Goal: Information Seeking & Learning: Learn about a topic

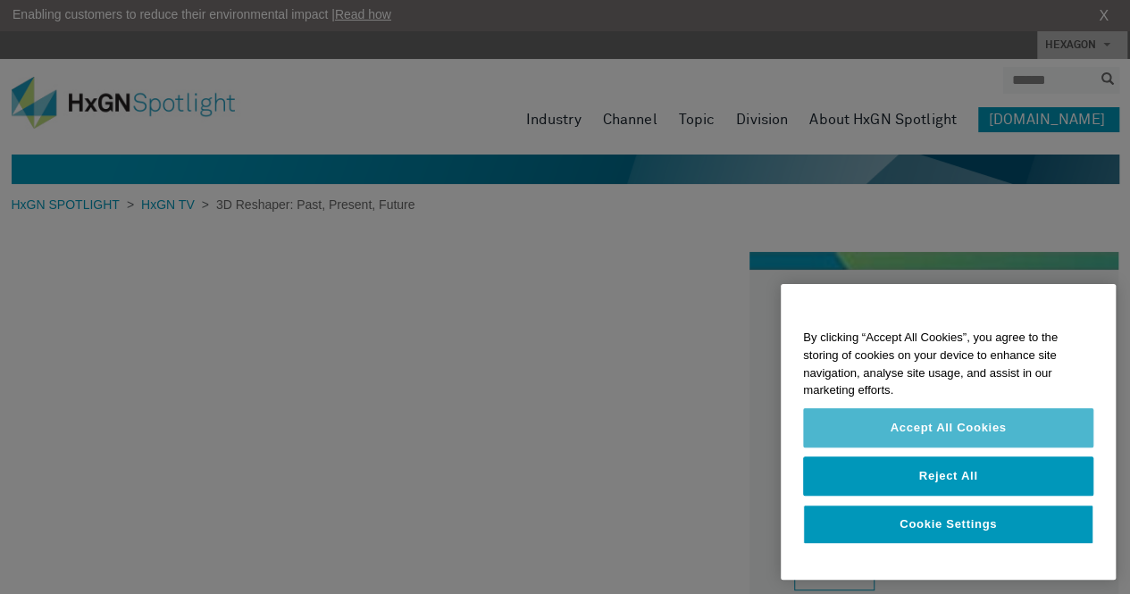
click at [918, 412] on button "Accept All Cookies" at bounding box center [948, 427] width 290 height 39
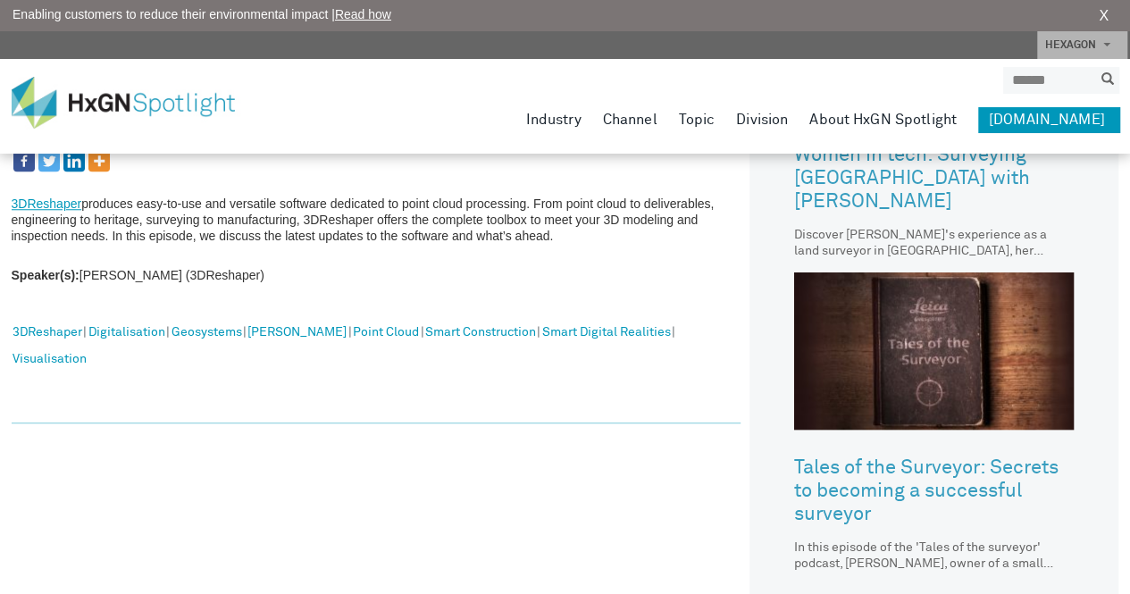
scroll to position [715, 0]
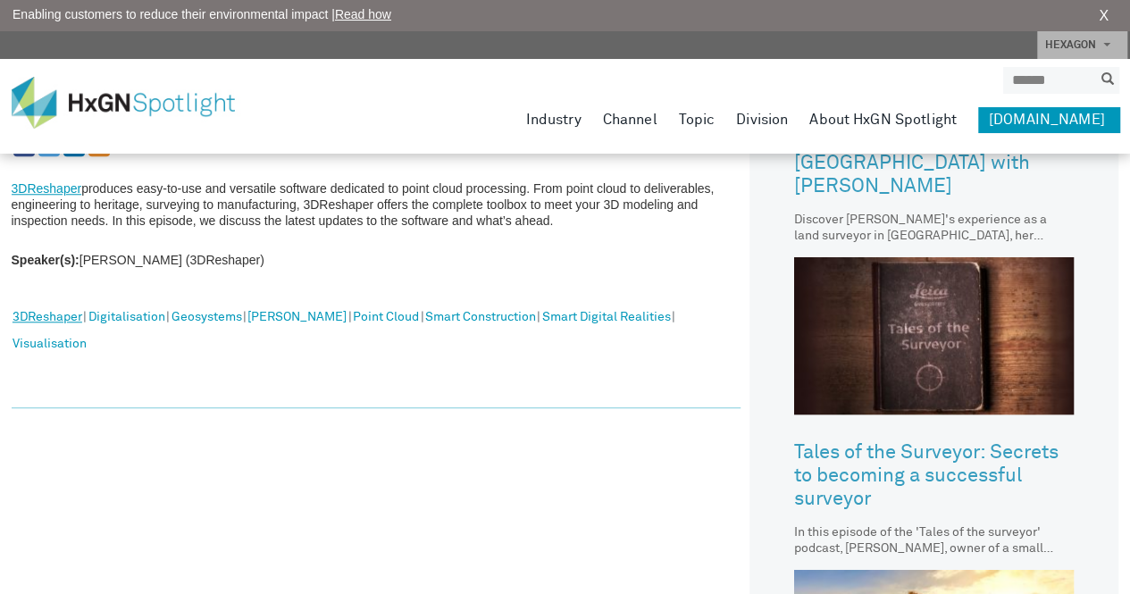
click at [71, 317] on link "3DReshaper" at bounding box center [48, 317] width 70 height 23
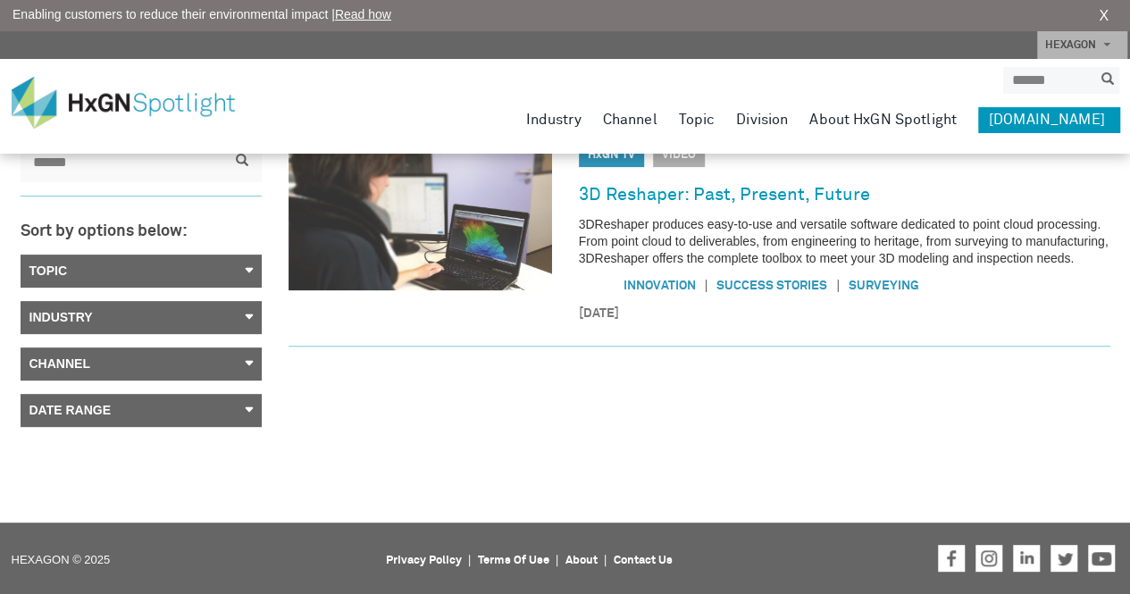
scroll to position [111, 0]
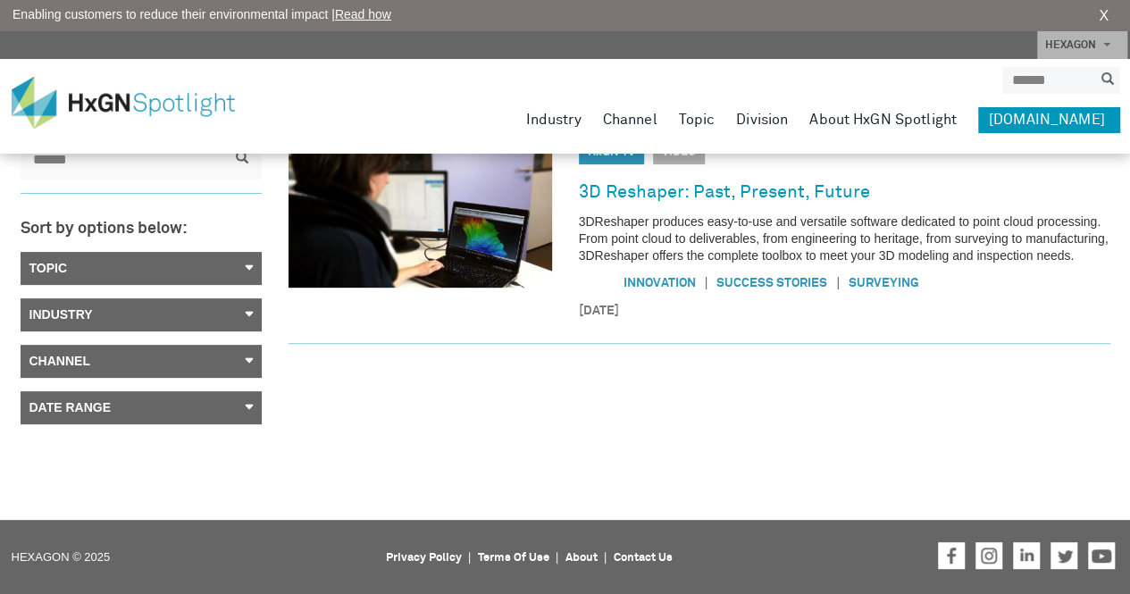
click at [245, 271] on link "Topic" at bounding box center [141, 268] width 241 height 33
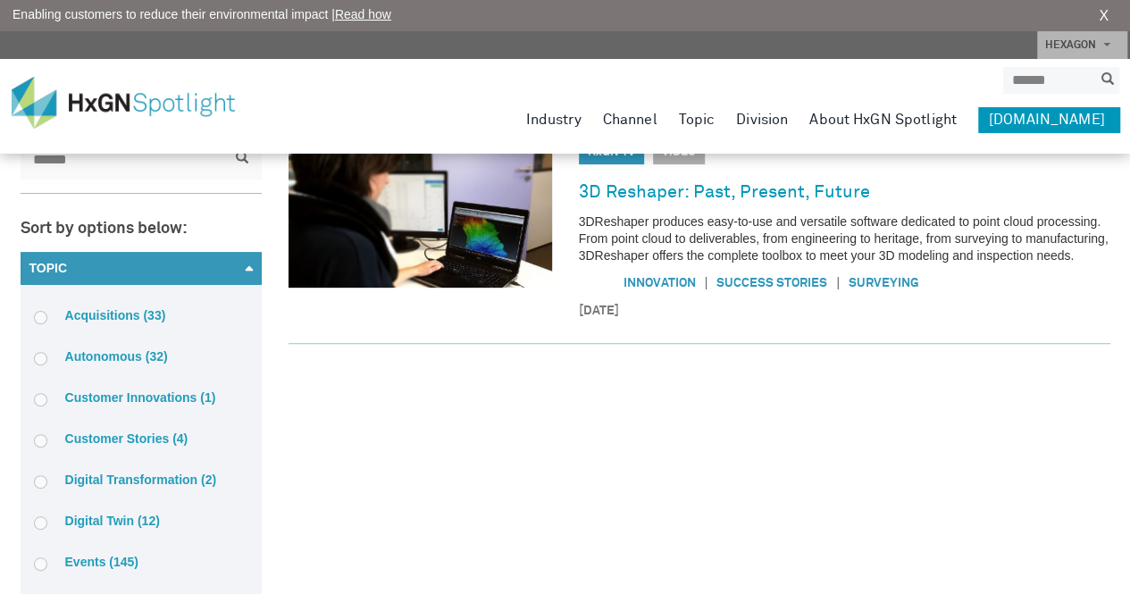
click at [245, 271] on link "Topic" at bounding box center [141, 268] width 241 height 33
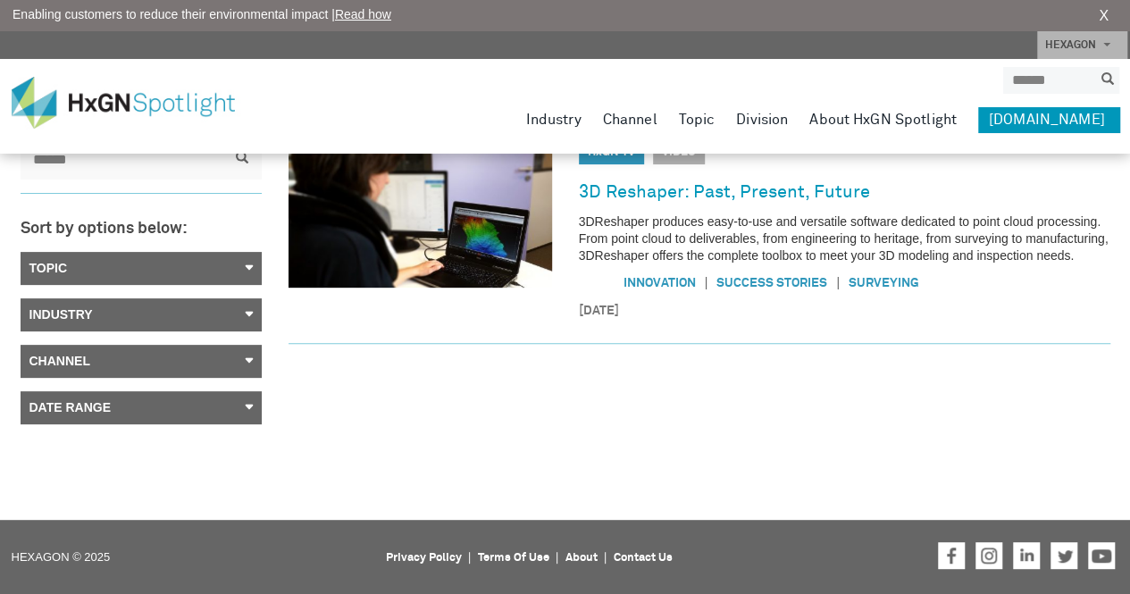
click at [242, 310] on link "Industry" at bounding box center [141, 314] width 241 height 33
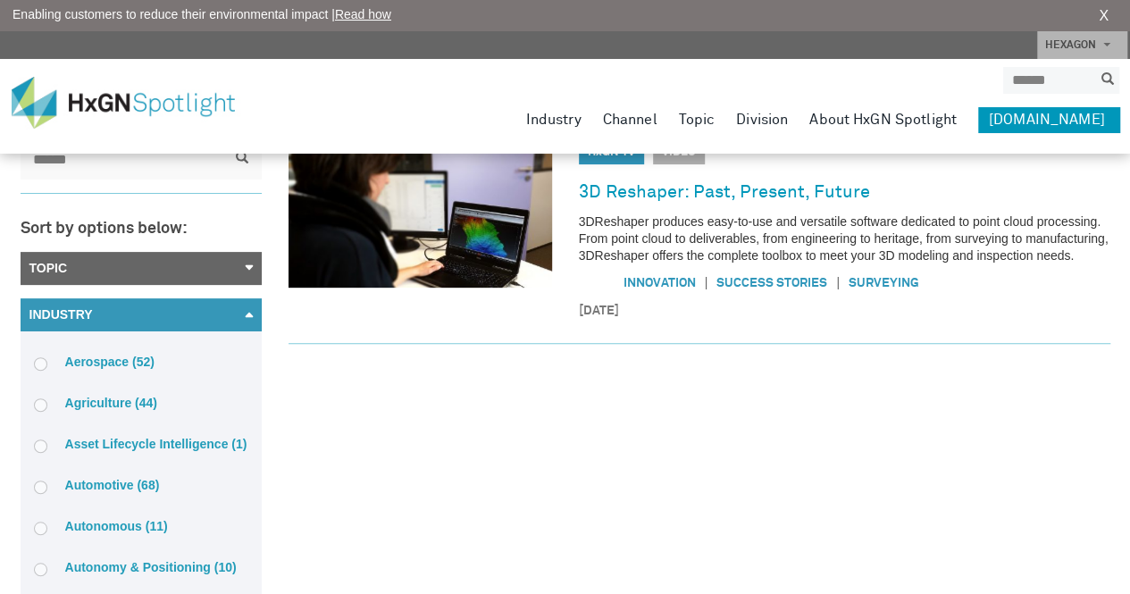
click at [242, 310] on link "Industry" at bounding box center [141, 314] width 241 height 33
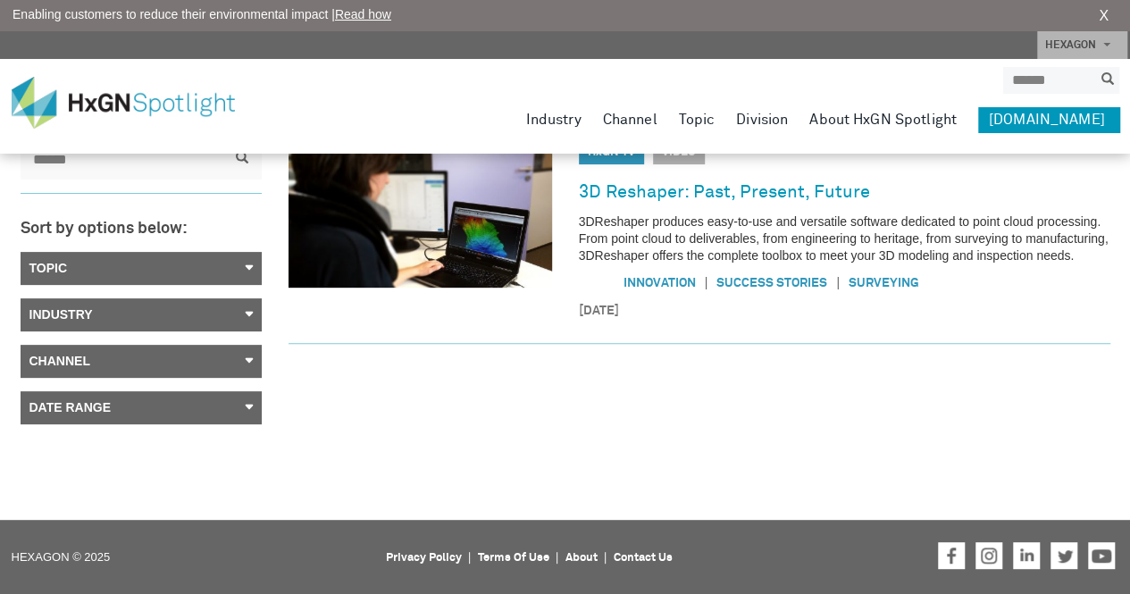
click at [238, 359] on link "Channel" at bounding box center [141, 361] width 241 height 33
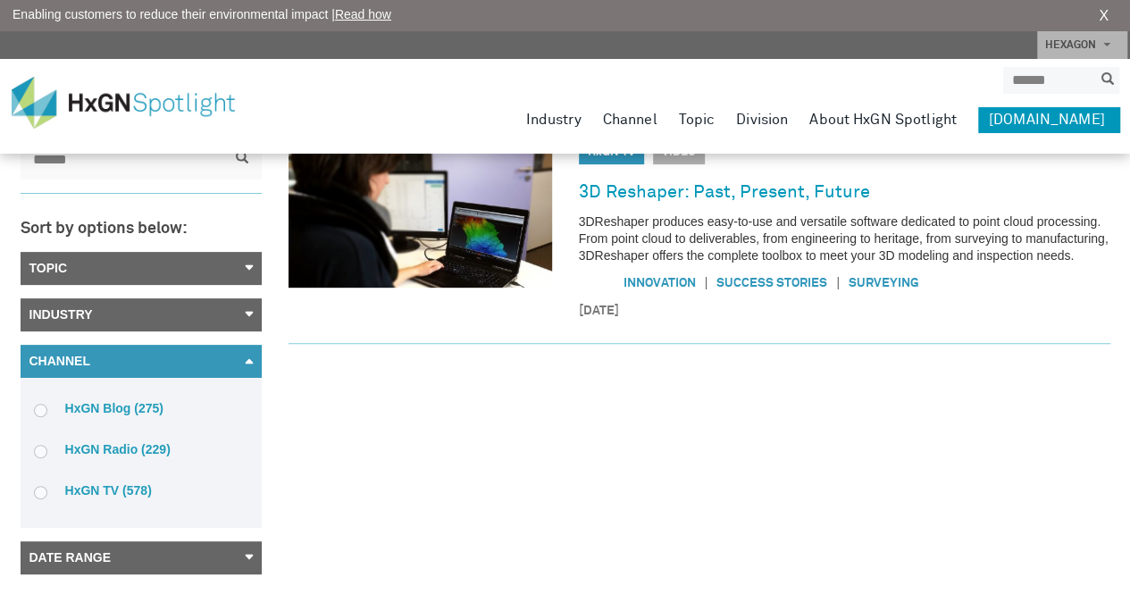
click at [238, 359] on link "Channel" at bounding box center [141, 361] width 241 height 33
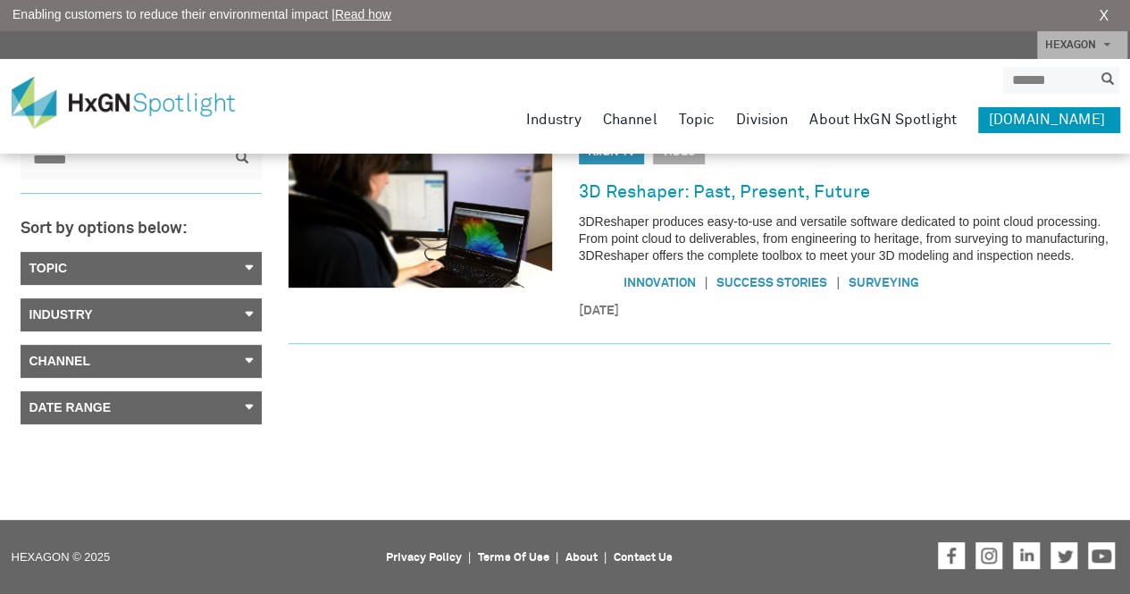
click at [249, 406] on link "Date Range" at bounding box center [141, 407] width 241 height 33
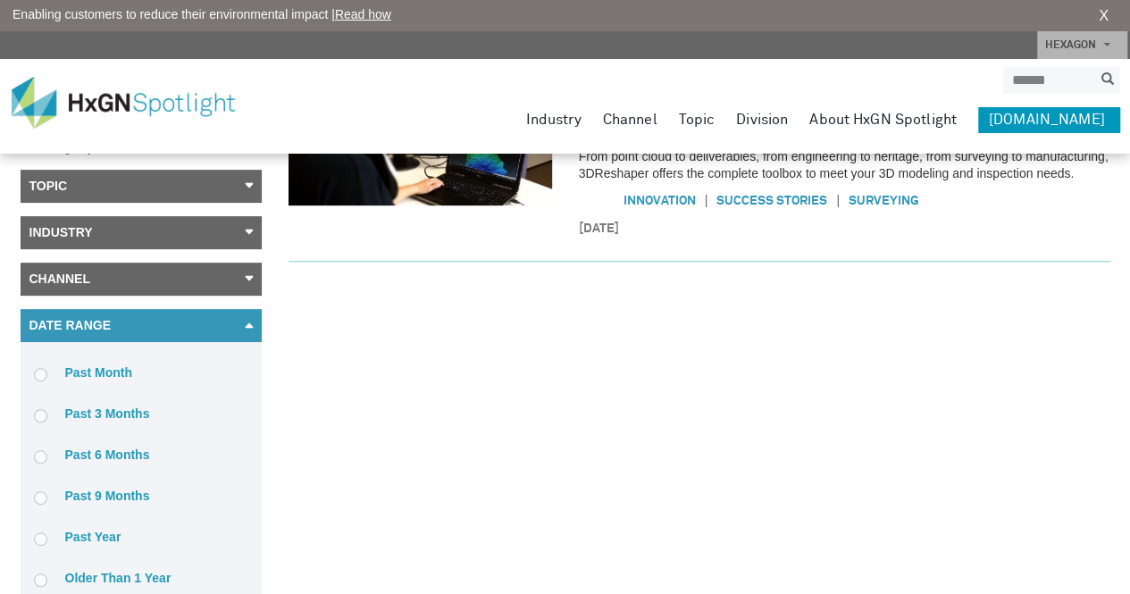
scroll to position [379, 0]
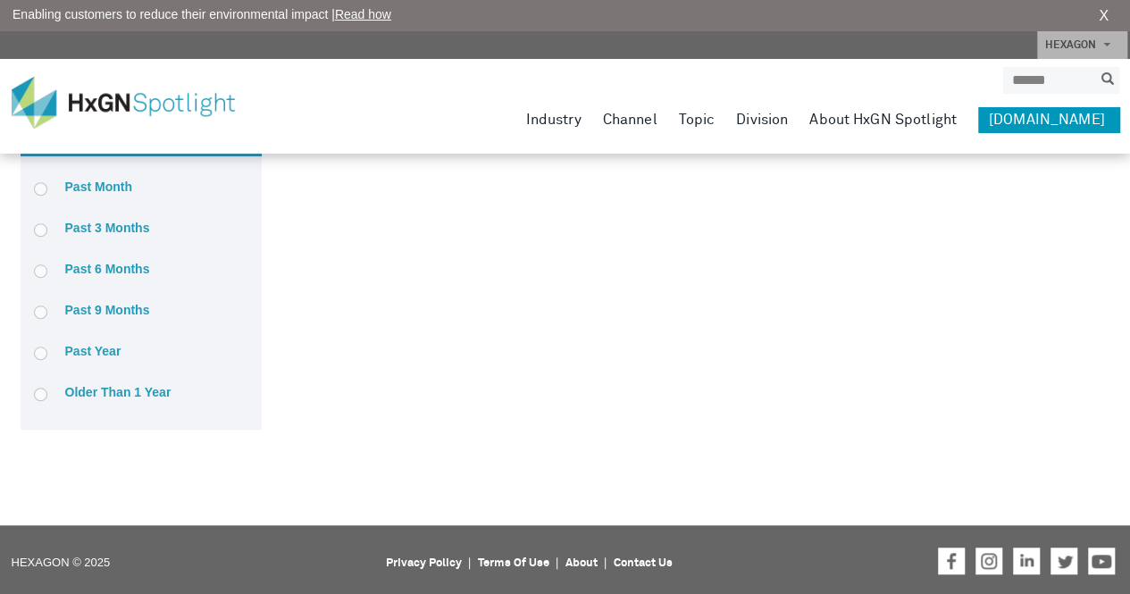
click at [128, 394] on label "Older than 1 year" at bounding box center [141, 392] width 214 height 16
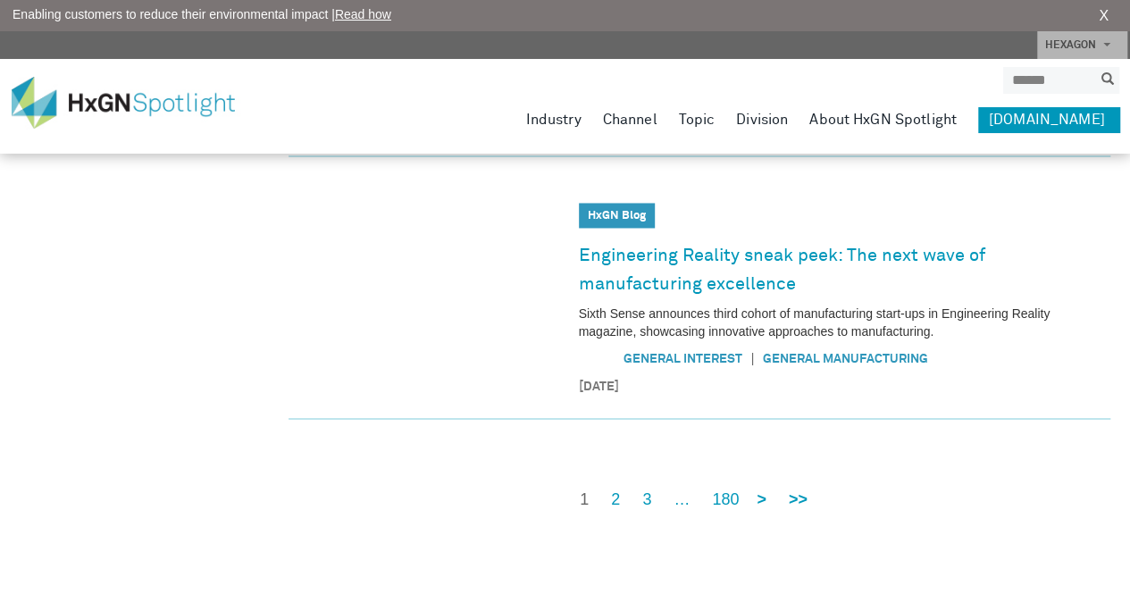
scroll to position [1455, 0]
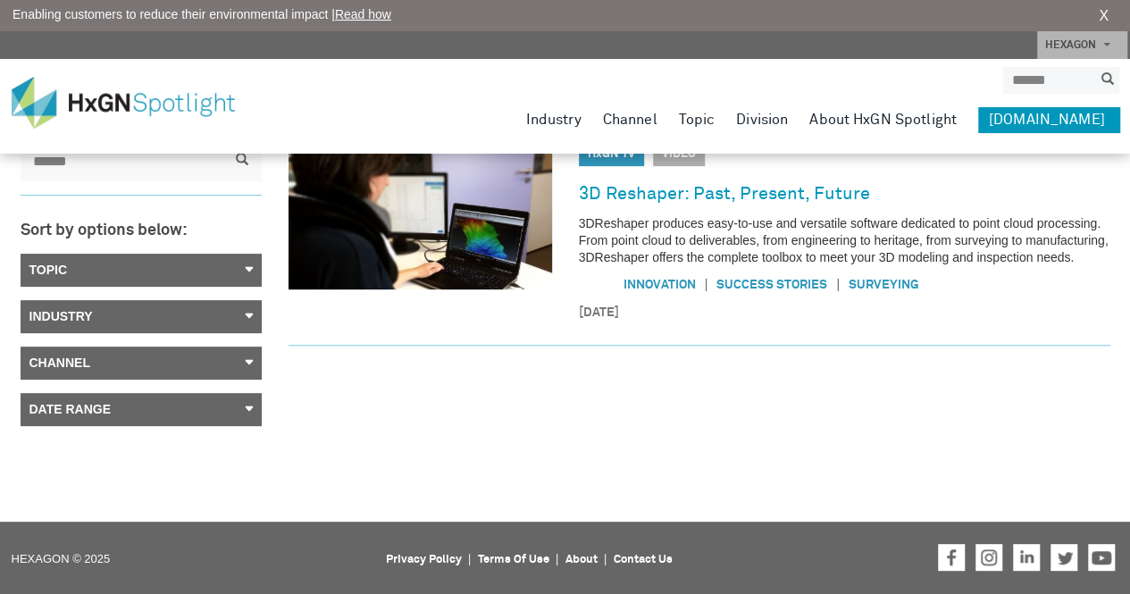
scroll to position [111, 0]
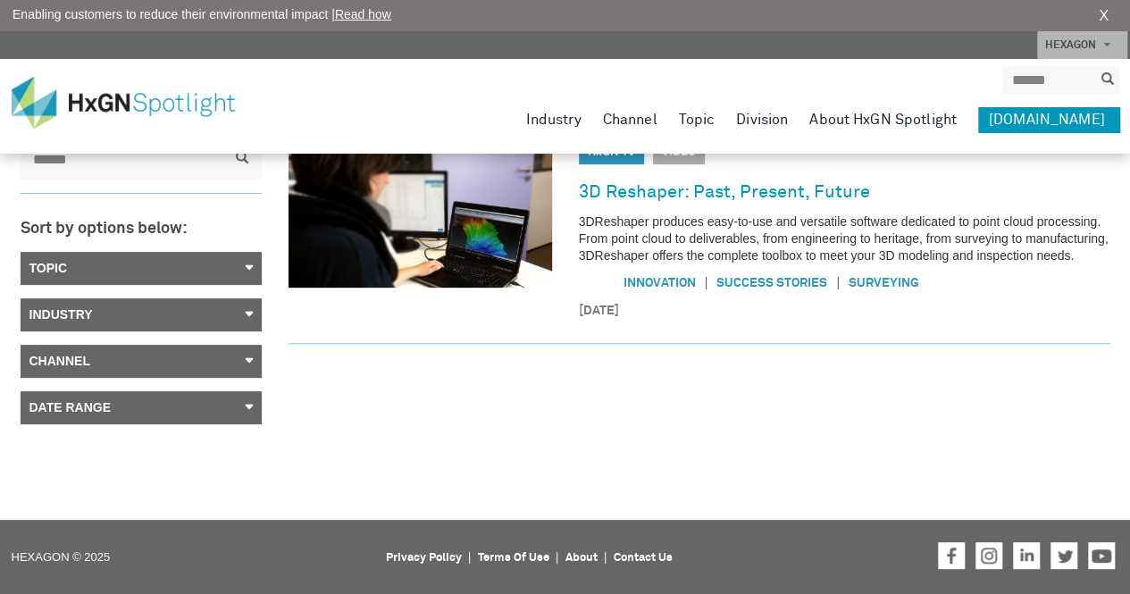
click at [248, 355] on link "Channel" at bounding box center [141, 361] width 241 height 33
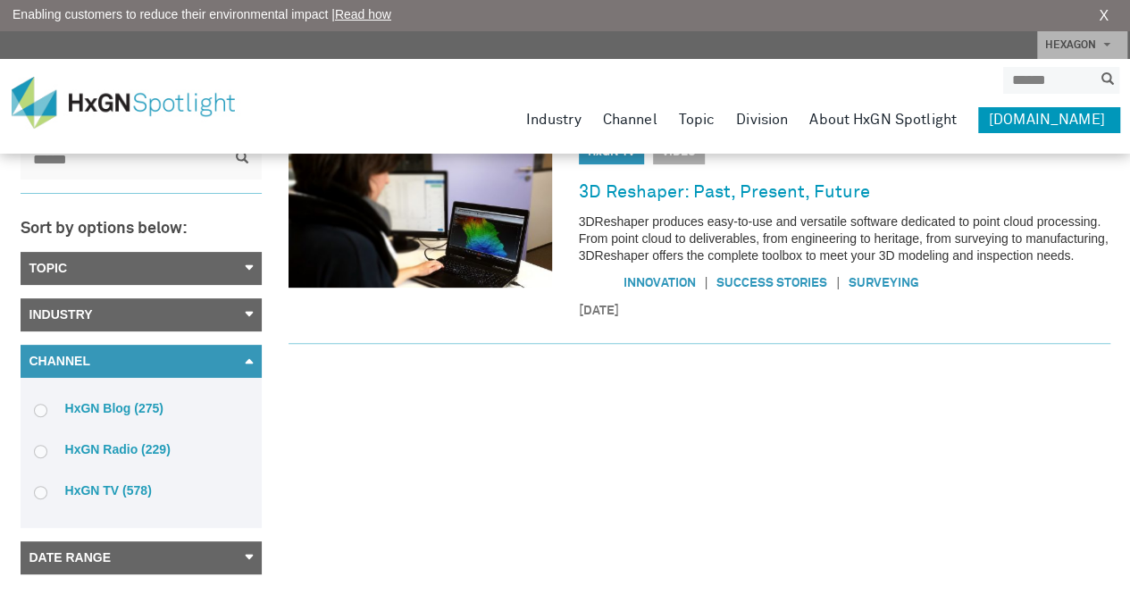
click at [248, 355] on link "Channel" at bounding box center [141, 361] width 241 height 33
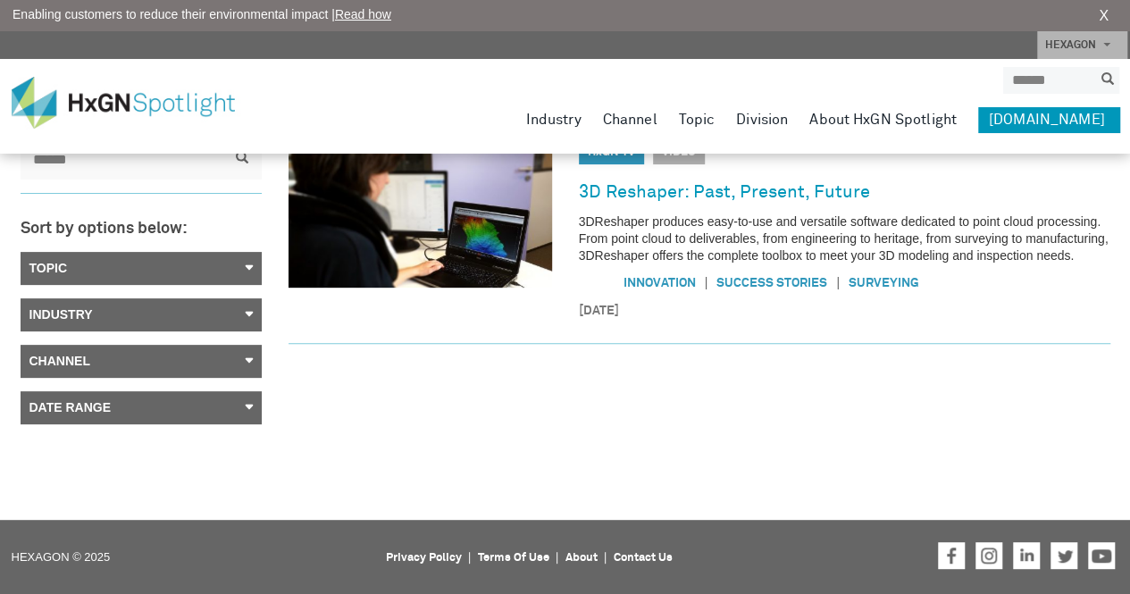
click at [255, 402] on link "Date Range" at bounding box center [141, 407] width 241 height 33
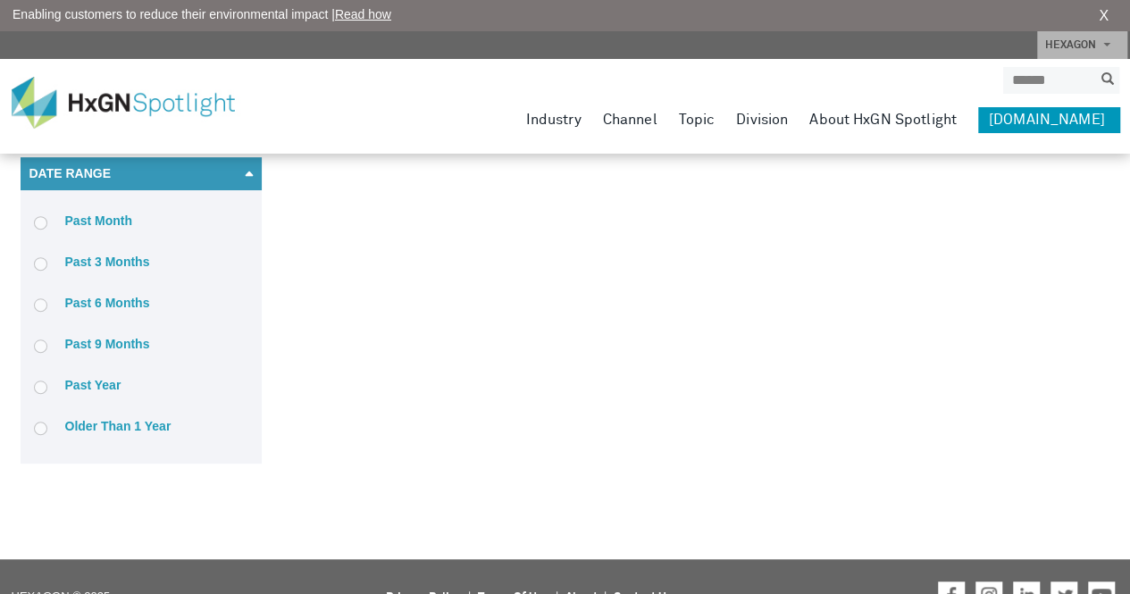
scroll to position [379, 0]
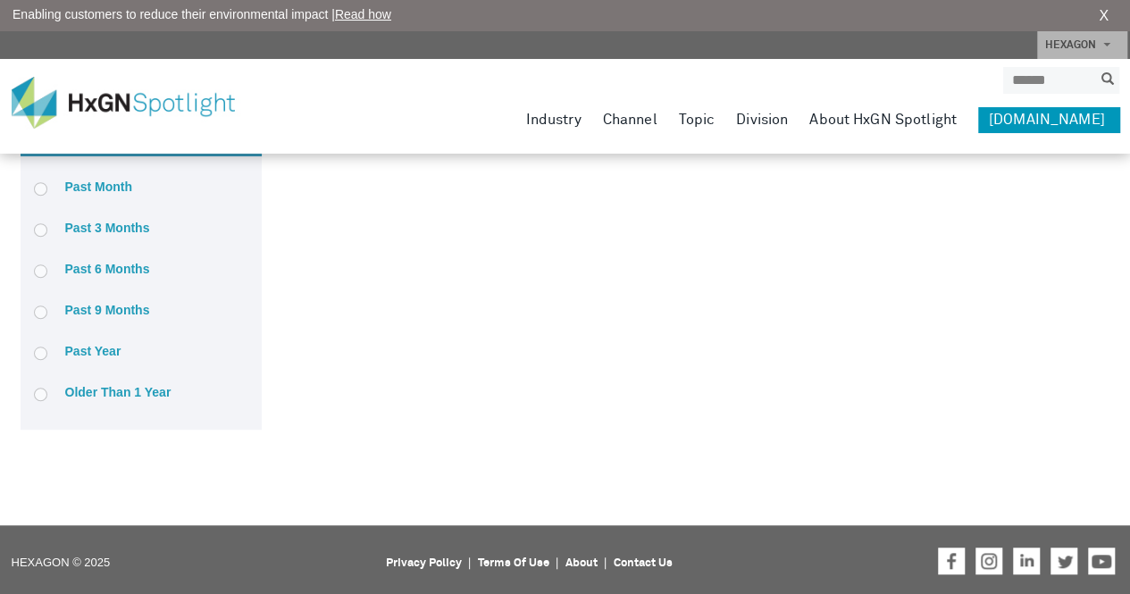
click at [152, 399] on li "Older than 1 year" at bounding box center [141, 392] width 214 height 34
click at [138, 389] on label "Older than 1 year" at bounding box center [141, 392] width 214 height 16
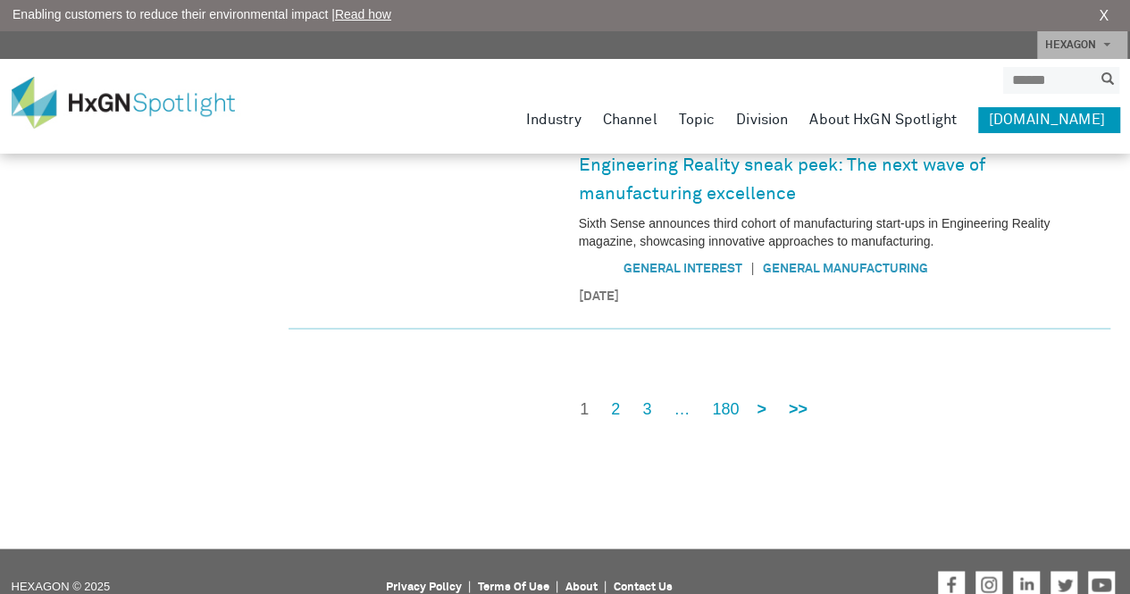
scroll to position [919, 0]
